Goal: Obtain resource: Obtain resource

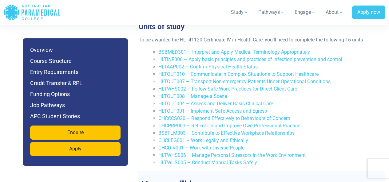
scroll to position [996, 0]
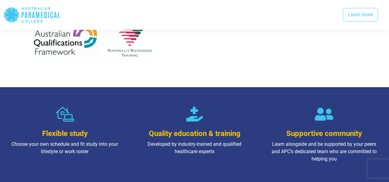
scroll to position [337, 0]
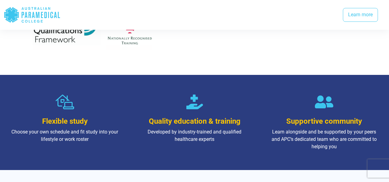
click at [61, 99] on icon at bounding box center [65, 102] width 18 height 15
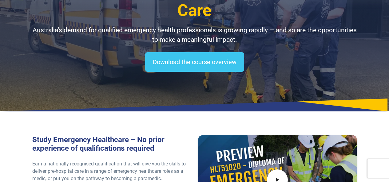
scroll to position [66, 0]
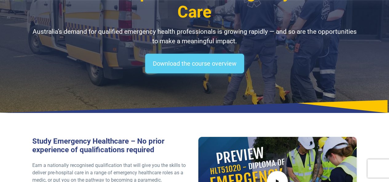
click at [238, 64] on link "Download the course overview" at bounding box center [194, 64] width 99 height 20
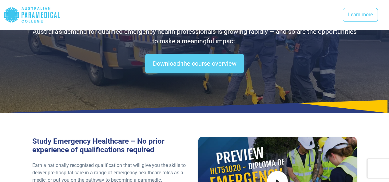
scroll to position [844, 0]
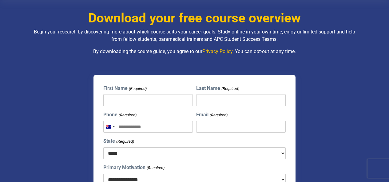
scroll to position [66, 0]
